Goal: Task Accomplishment & Management: Manage account settings

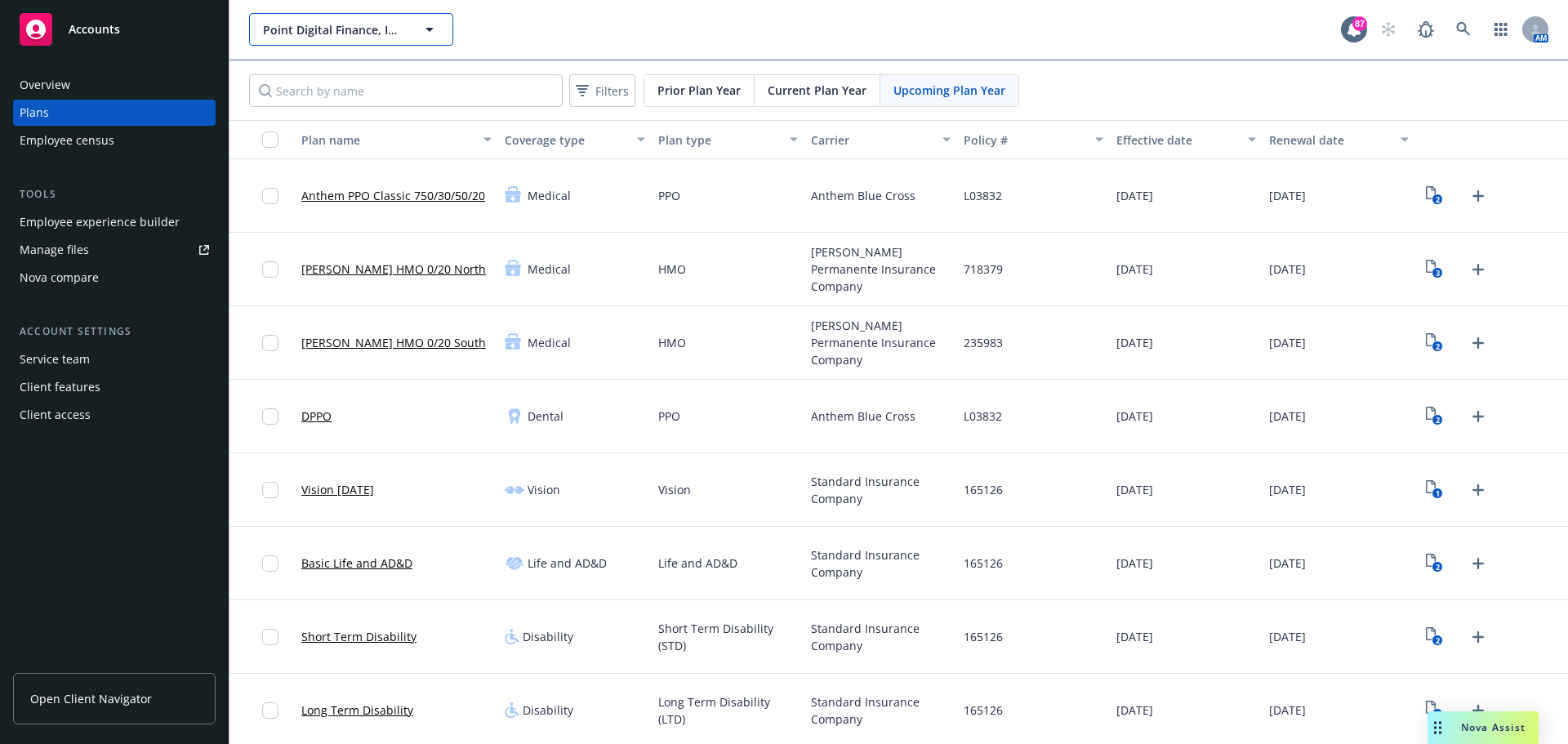
click at [320, 43] on button "Point Digital Finance, Inc." at bounding box center [351, 29] width 204 height 33
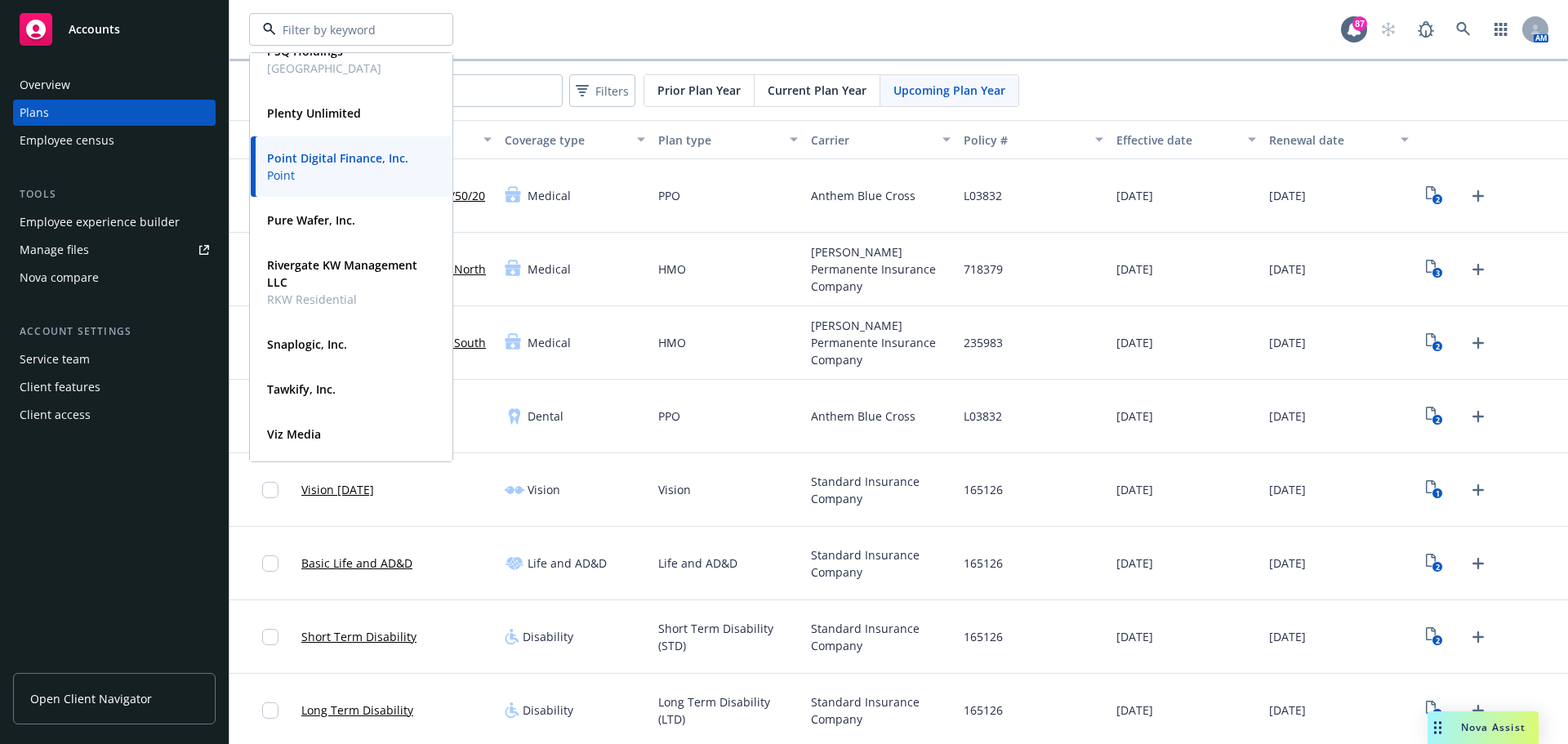
scroll to position [244, 0]
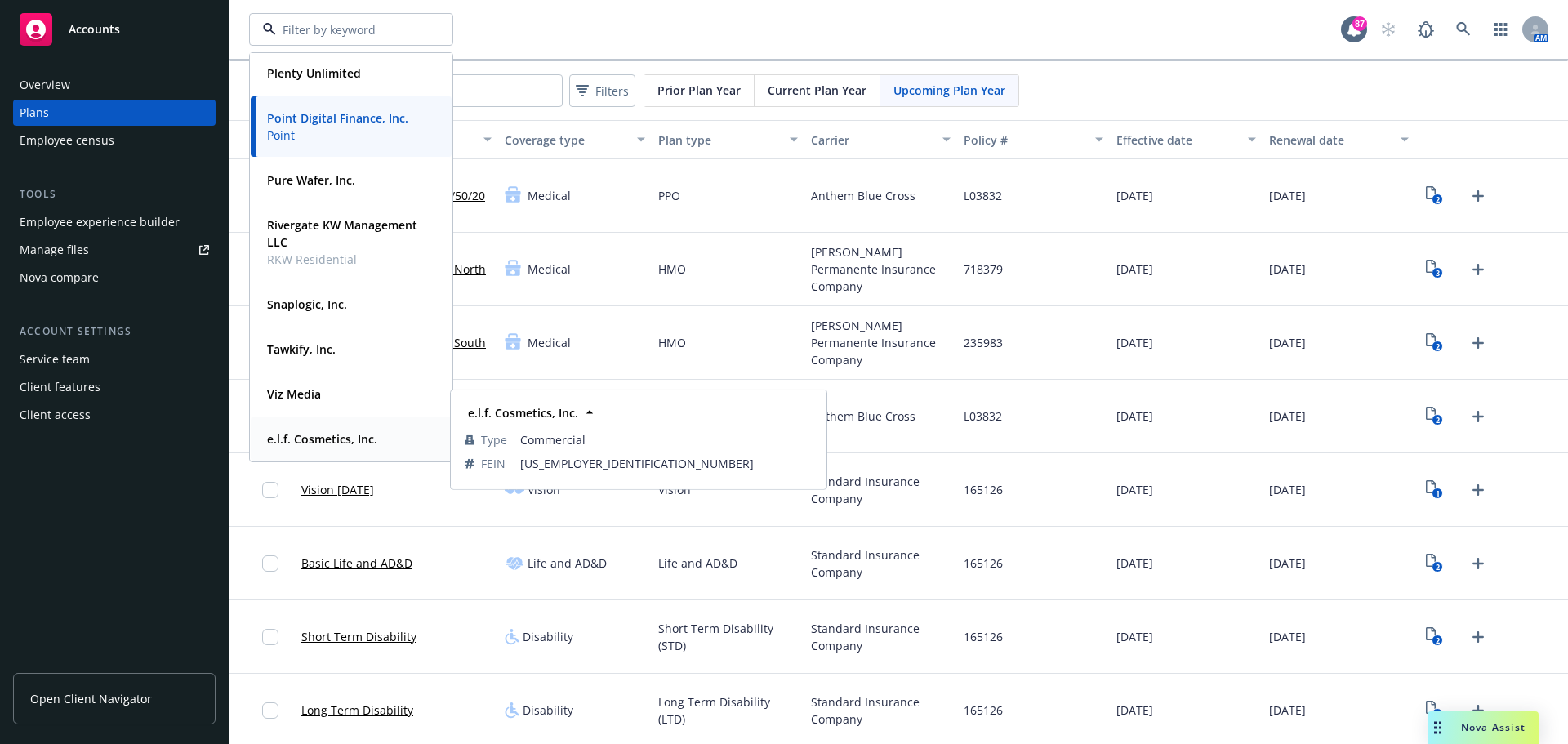
drag, startPoint x: 310, startPoint y: 438, endPoint x: 301, endPoint y: 439, distance: 9.1
click at [308, 440] on strong "e.l.f. Cosmetics, Inc." at bounding box center [322, 439] width 110 height 16
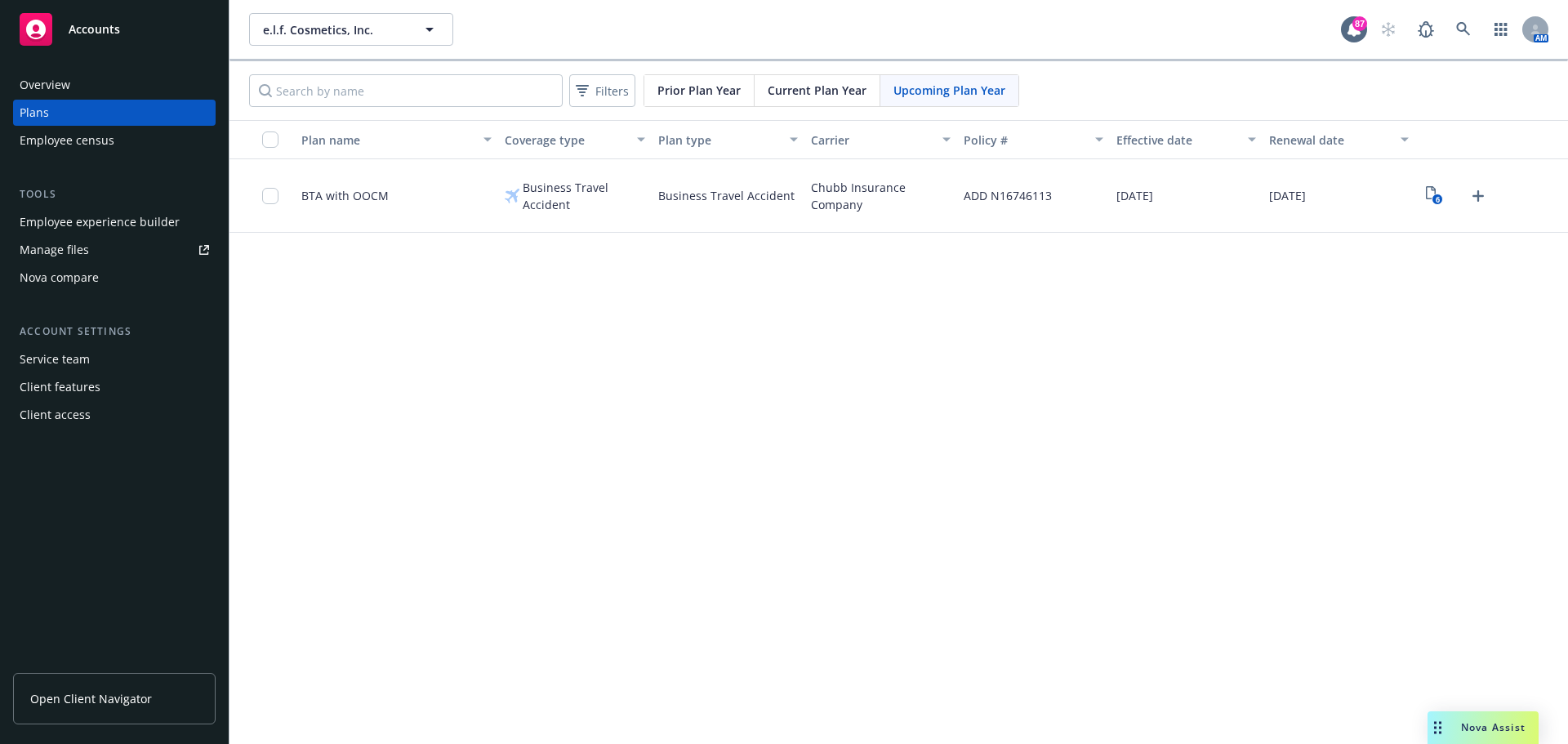
click at [126, 225] on div "Employee experience builder" at bounding box center [99, 221] width 160 height 26
click at [345, 37] on span "e.l.f. Cosmetics, Inc." at bounding box center [333, 29] width 141 height 17
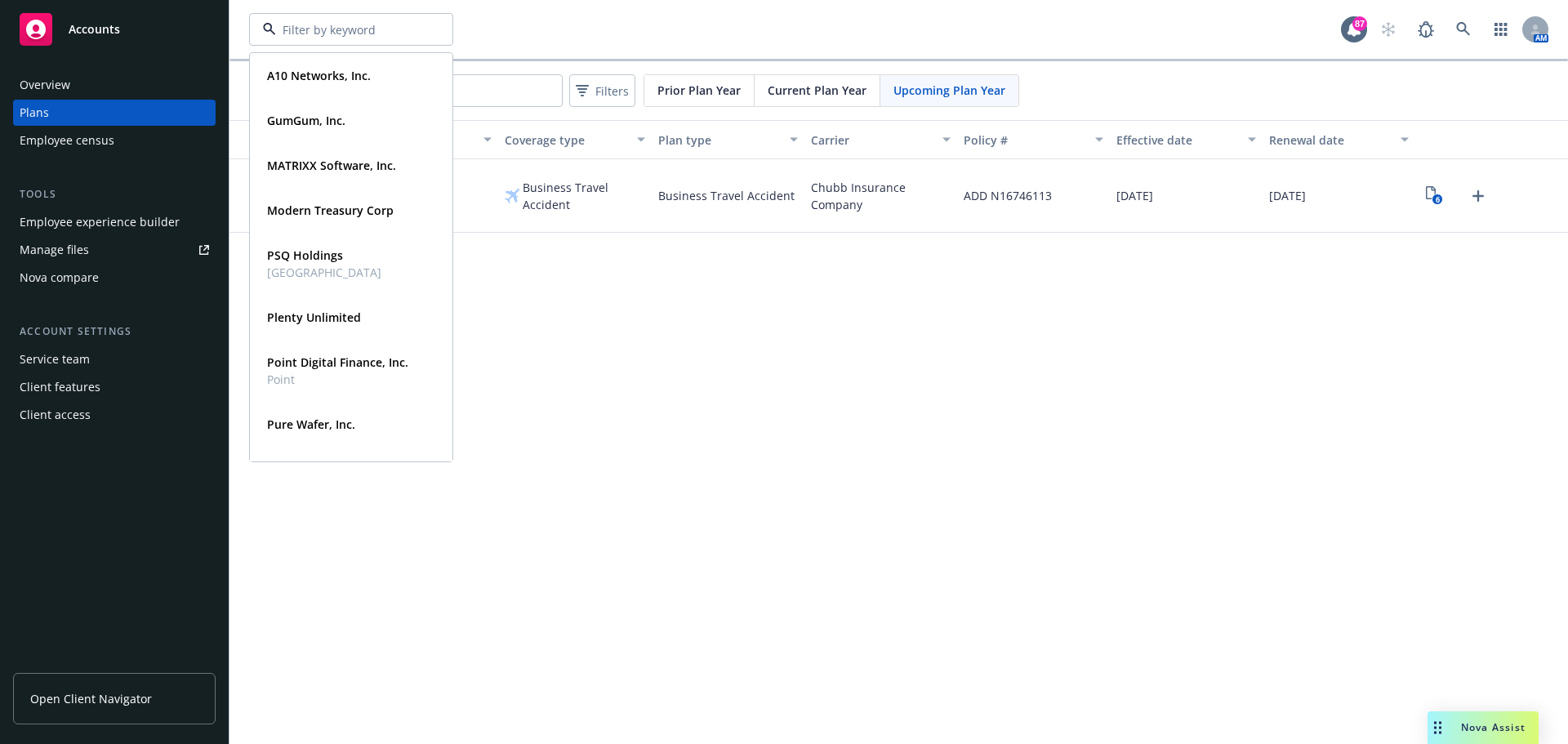
click at [561, 31] on div "A10 Networks, Inc. Type Commercial FEIN [US_EMPLOYER_IDENTIFICATION_NUMBER] Gum…" at bounding box center [795, 29] width 1092 height 33
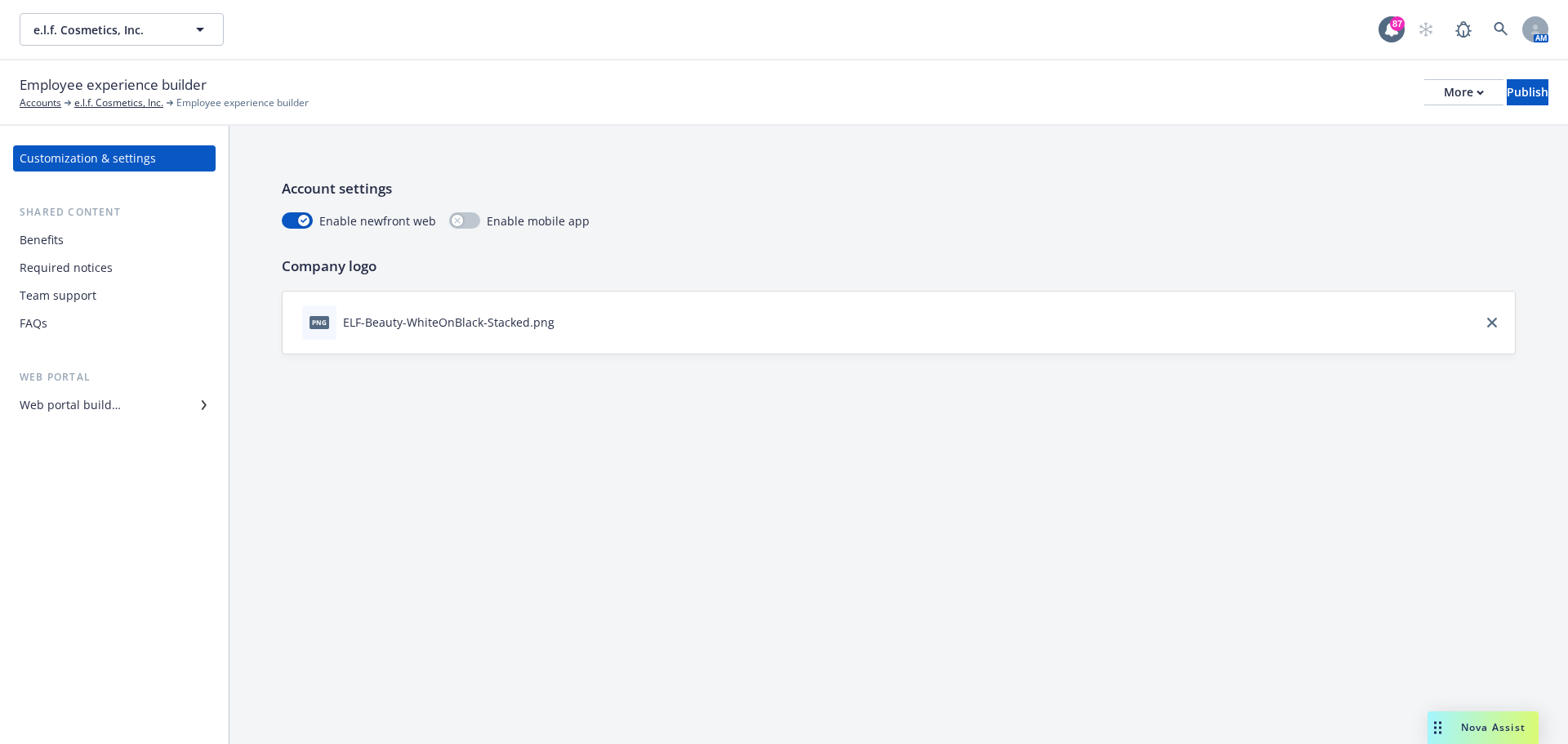
click at [64, 329] on div "FAQs" at bounding box center [114, 322] width 190 height 26
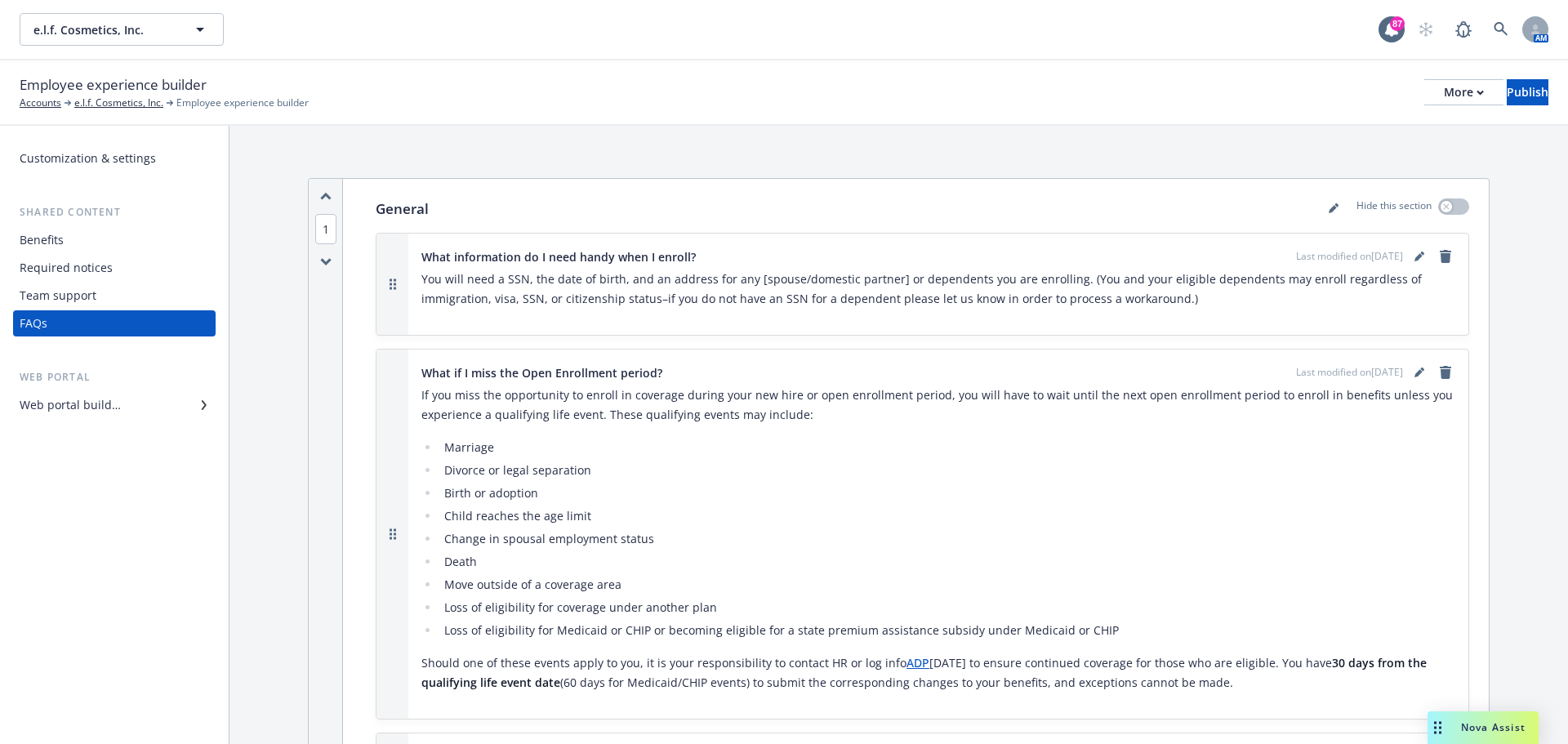
click at [75, 272] on div "Required notices" at bounding box center [66, 267] width 93 height 26
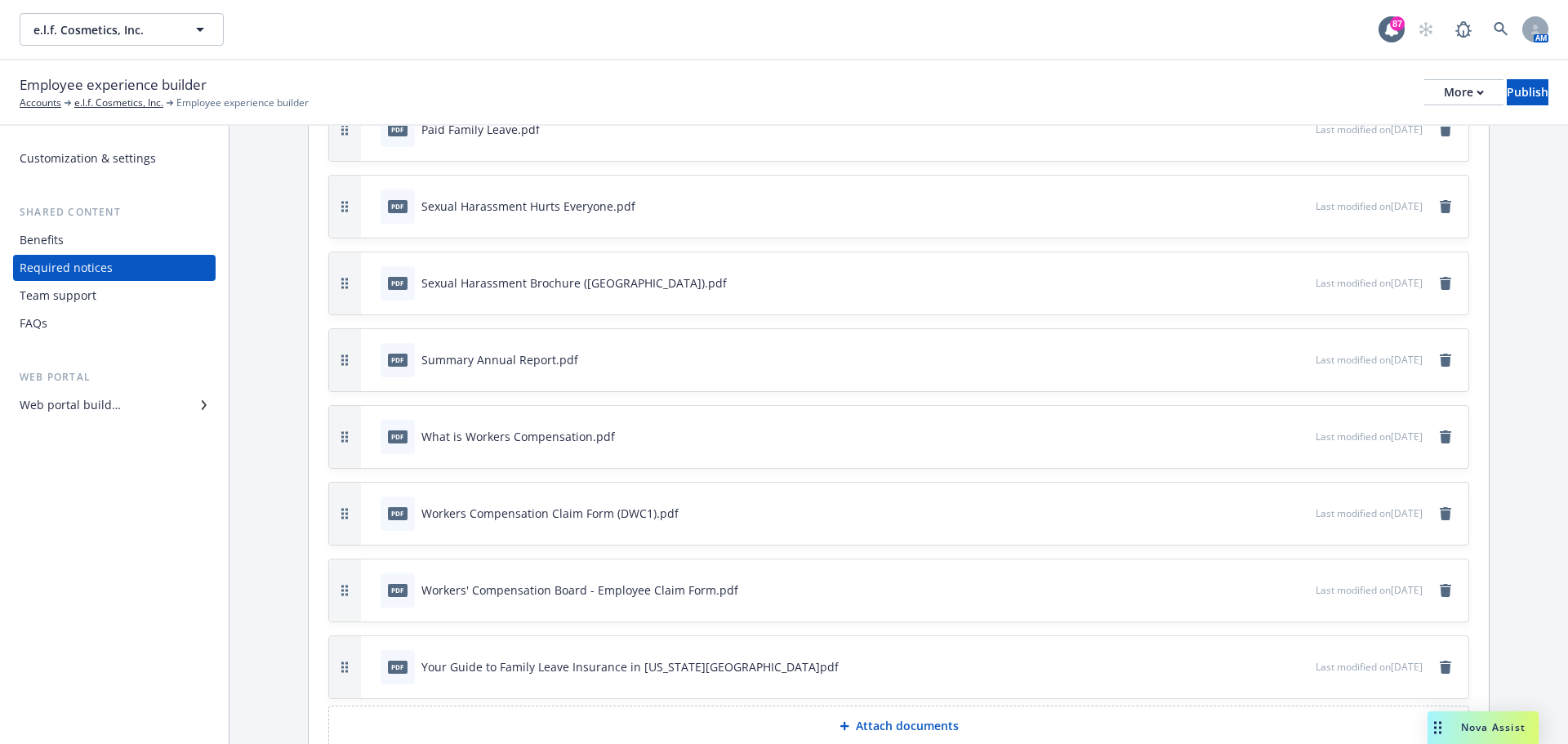
scroll to position [912, 0]
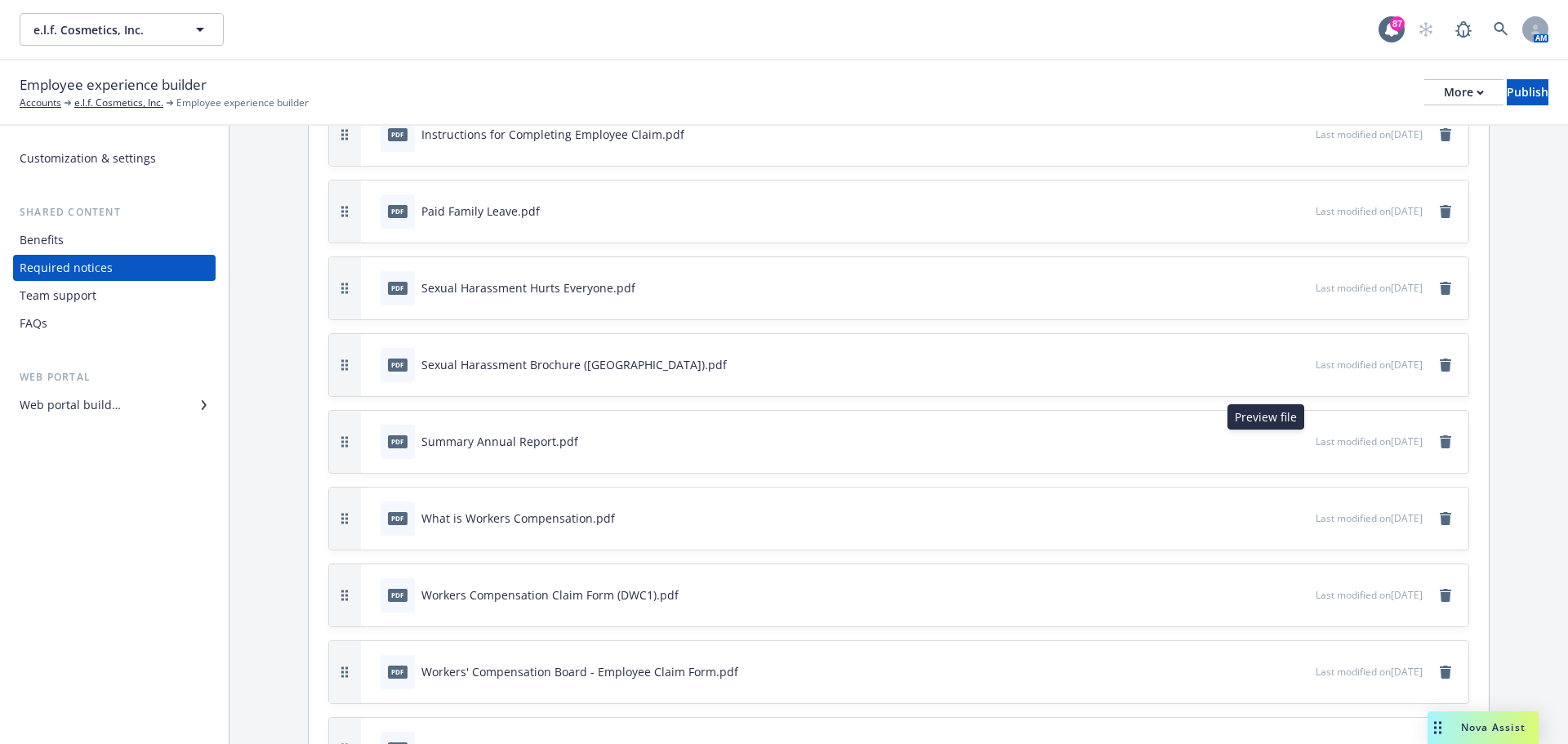
click at [1292, 446] on icon "preview file" at bounding box center [1300, 439] width 15 height 12
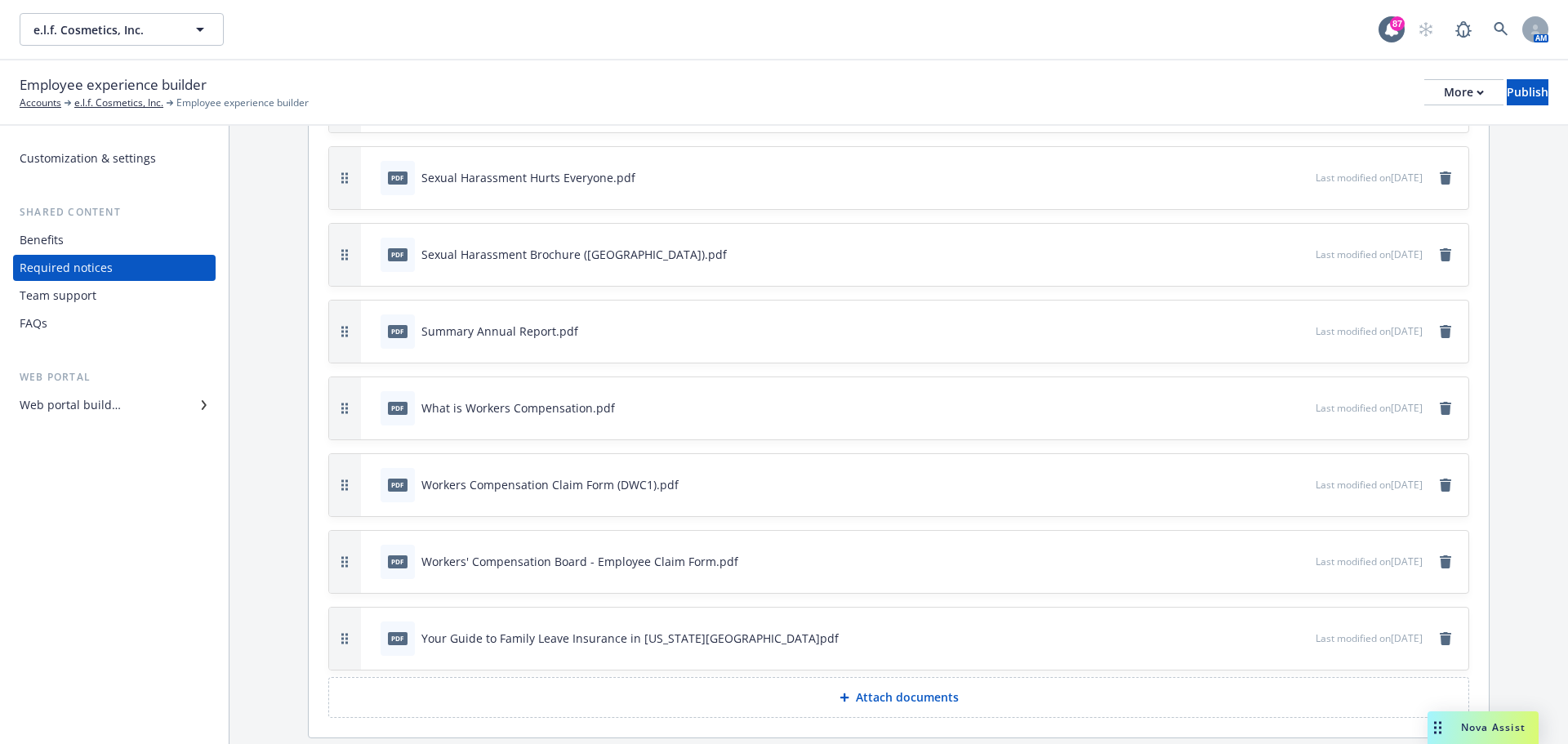
scroll to position [994, 0]
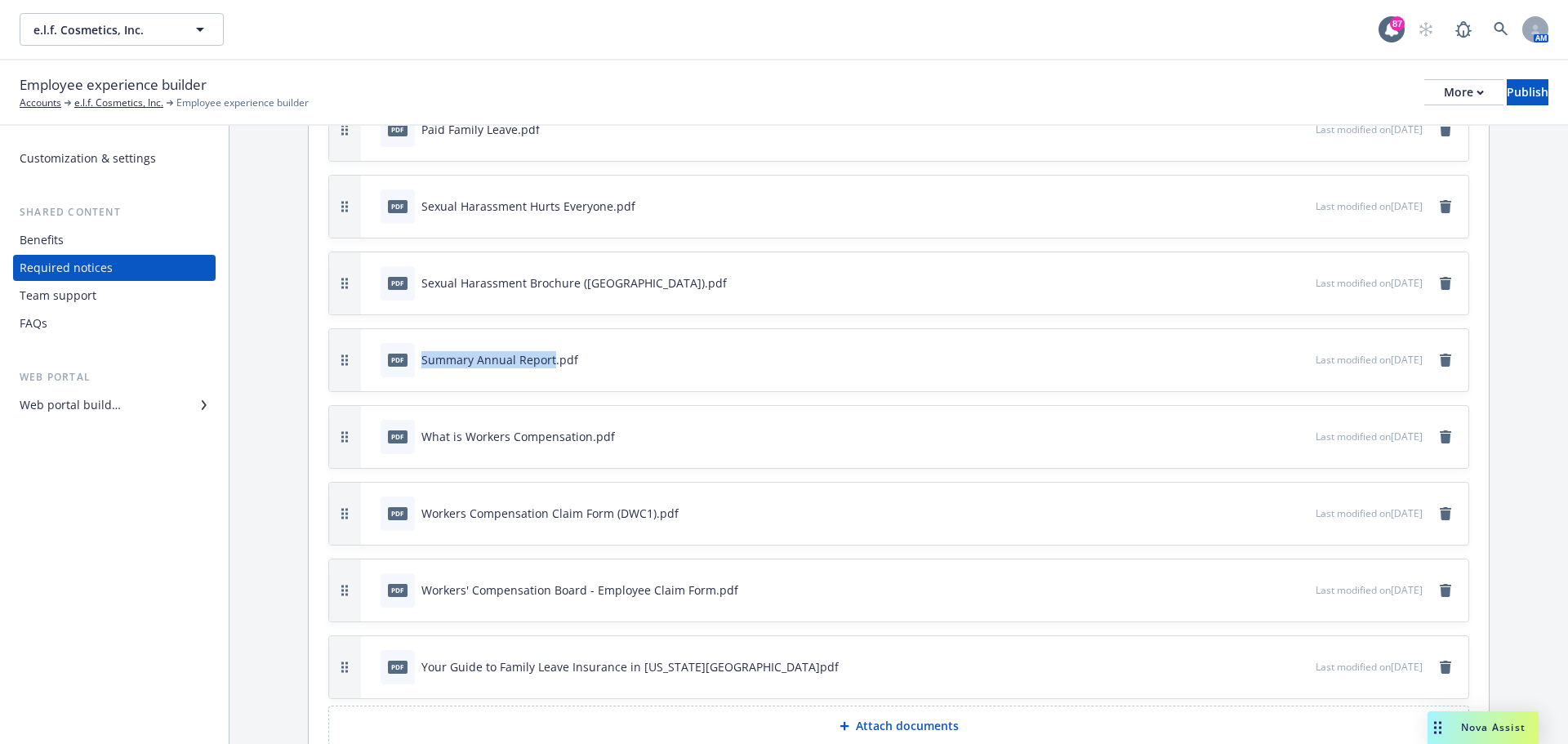
drag, startPoint x: 550, startPoint y: 361, endPoint x: 423, endPoint y: 367, distance: 127.1
click at [423, 367] on div "Summary Annual Report.pdf" at bounding box center [500, 359] width 157 height 17
copy div "Summary Annual Report"
click at [1440, 359] on icon "remove" at bounding box center [1445, 360] width 12 height 13
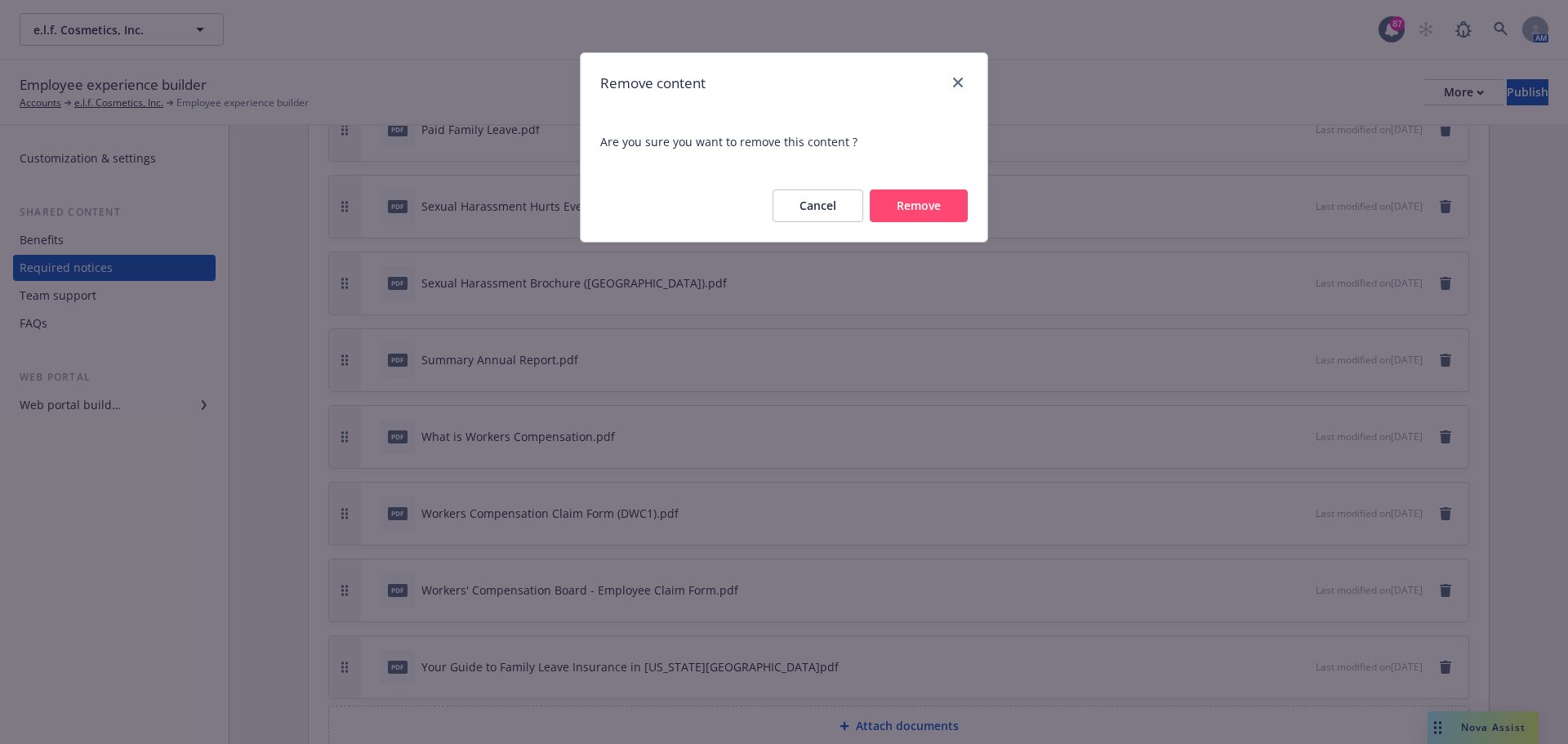
click at [929, 209] on button "Remove" at bounding box center [919, 205] width 98 height 33
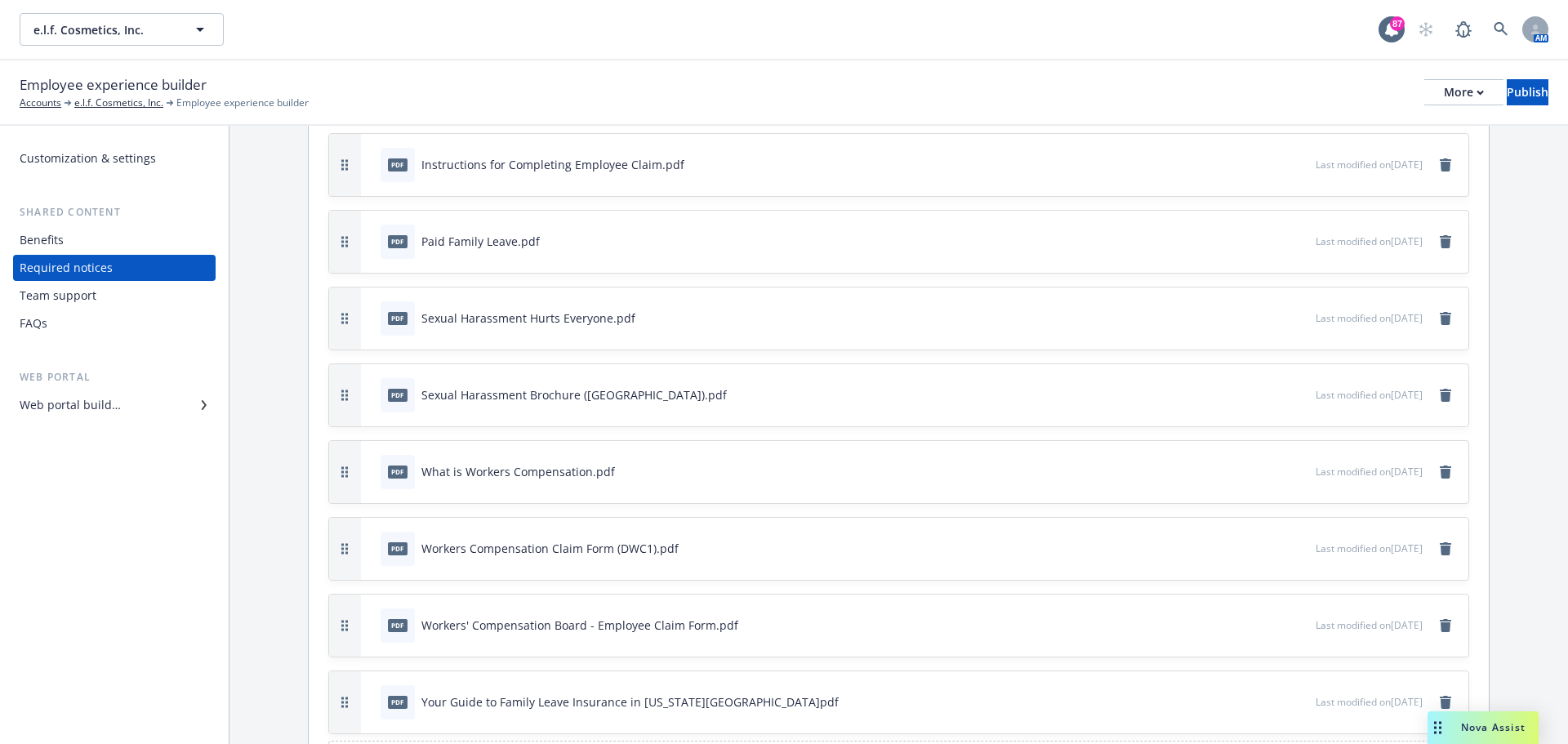
scroll to position [998, 0]
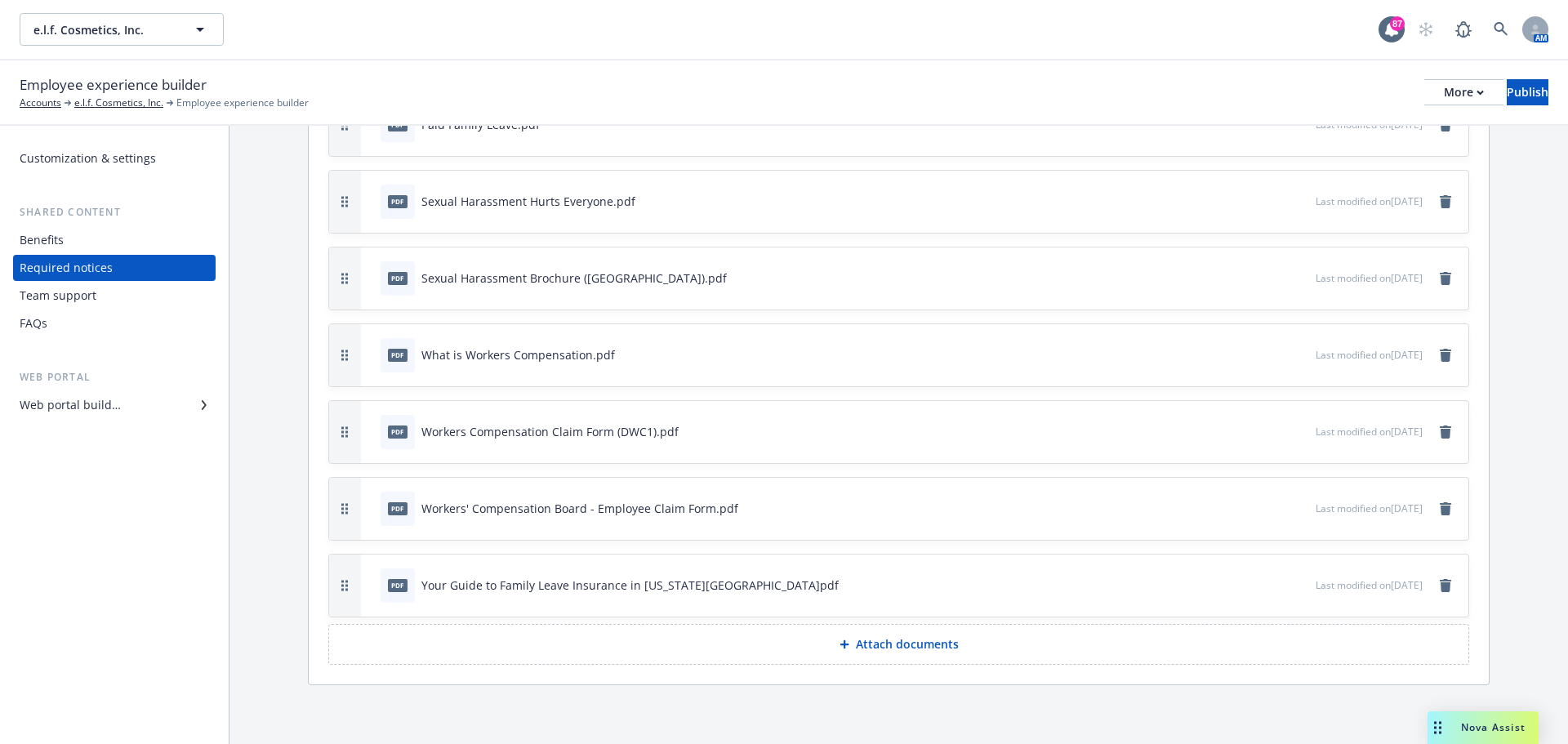
click at [880, 646] on p "Attach documents" at bounding box center [907, 644] width 103 height 16
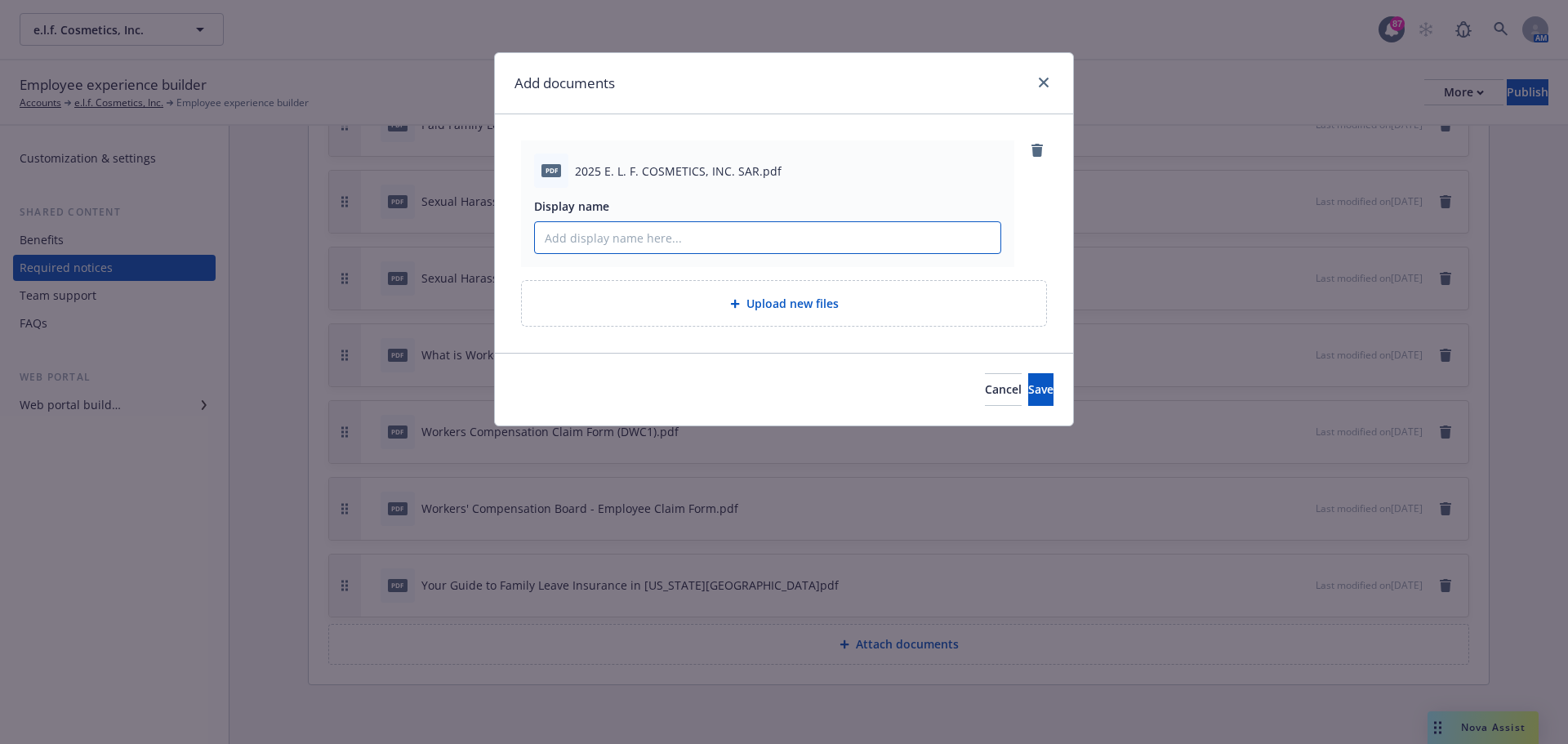
click at [686, 235] on input "Display name" at bounding box center [767, 237] width 465 height 31
paste input "Summary Annual Report"
type input "Summary Annual Report"
click at [1029, 395] on span "Save" at bounding box center [1041, 390] width 26 height 16
